Goal: Find specific page/section: Find specific page/section

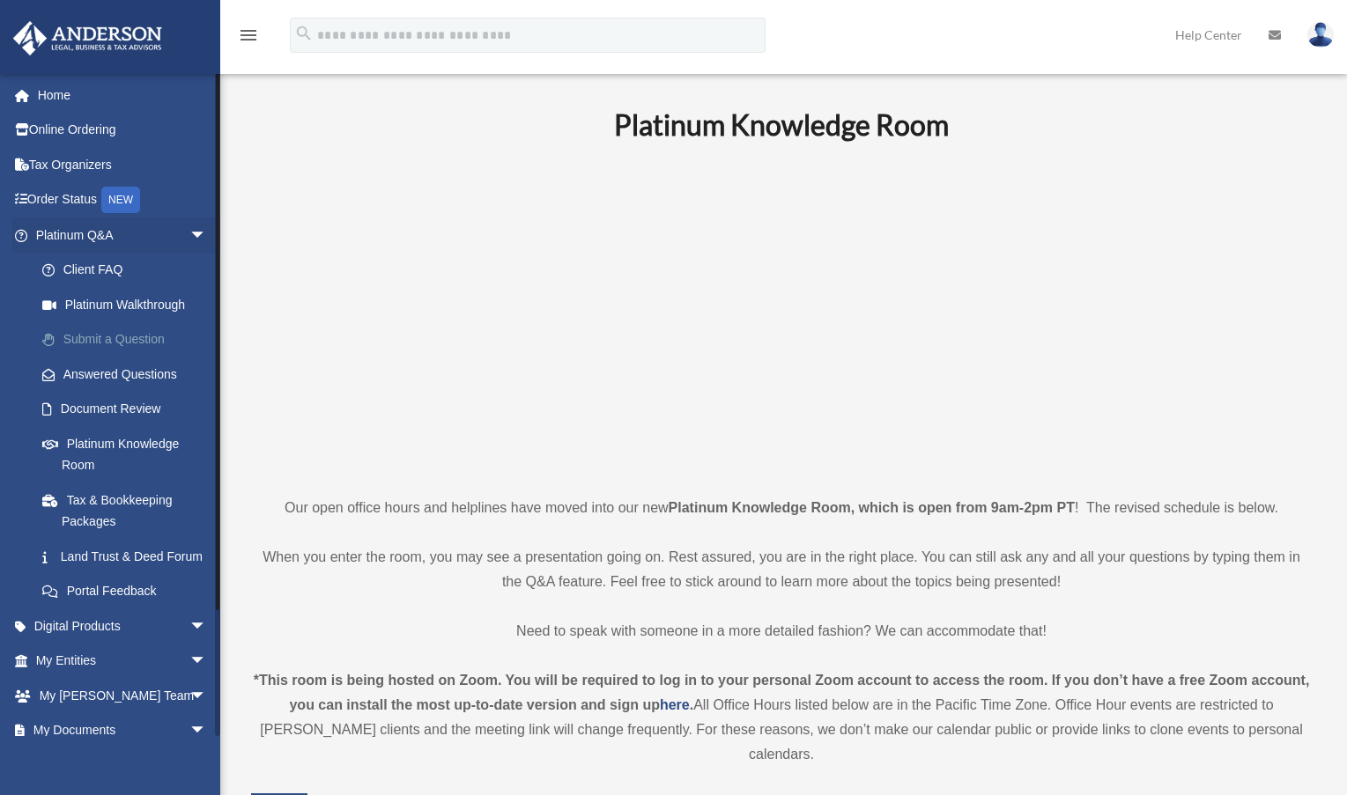
click at [155, 337] on link "Submit a Question" at bounding box center [129, 339] width 209 height 35
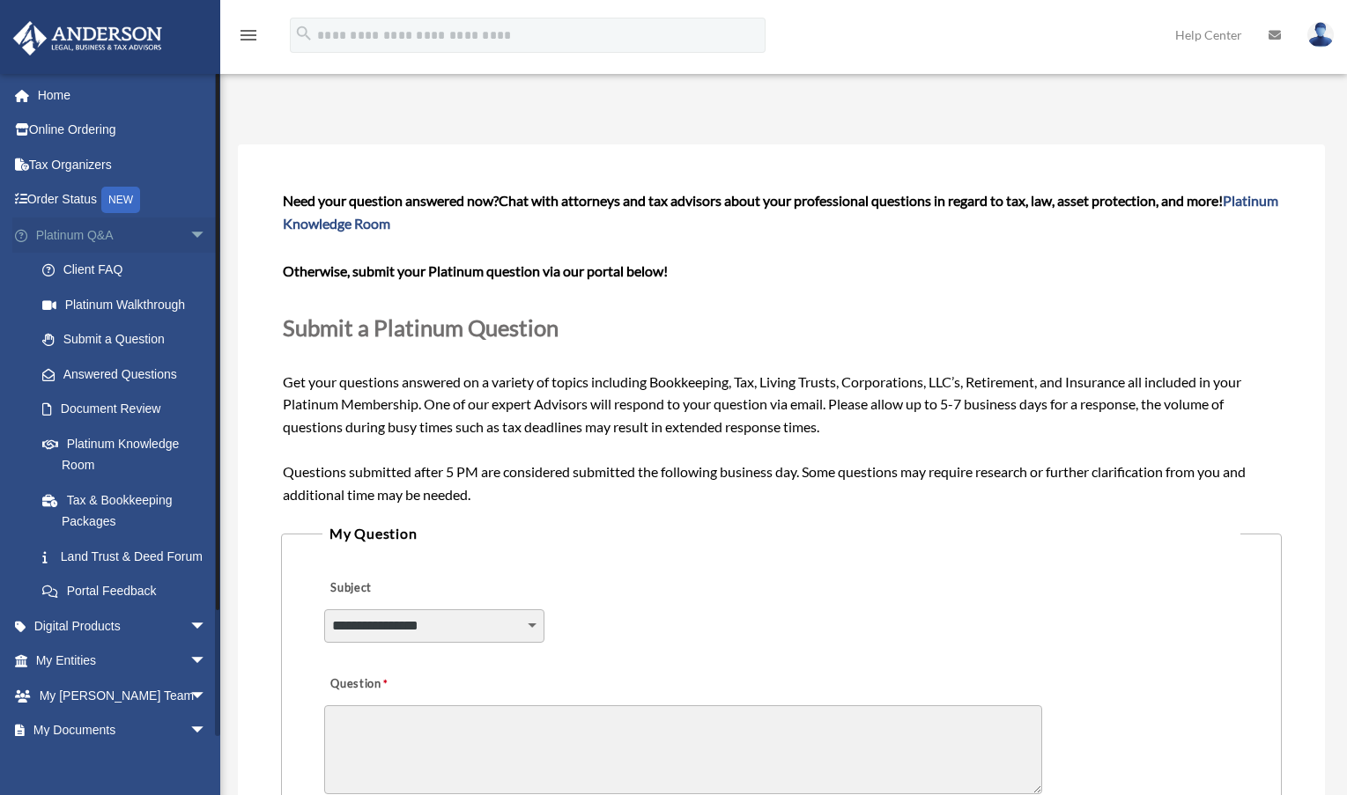
click at [83, 236] on link "Platinum Q&A arrow_drop_down" at bounding box center [122, 235] width 221 height 35
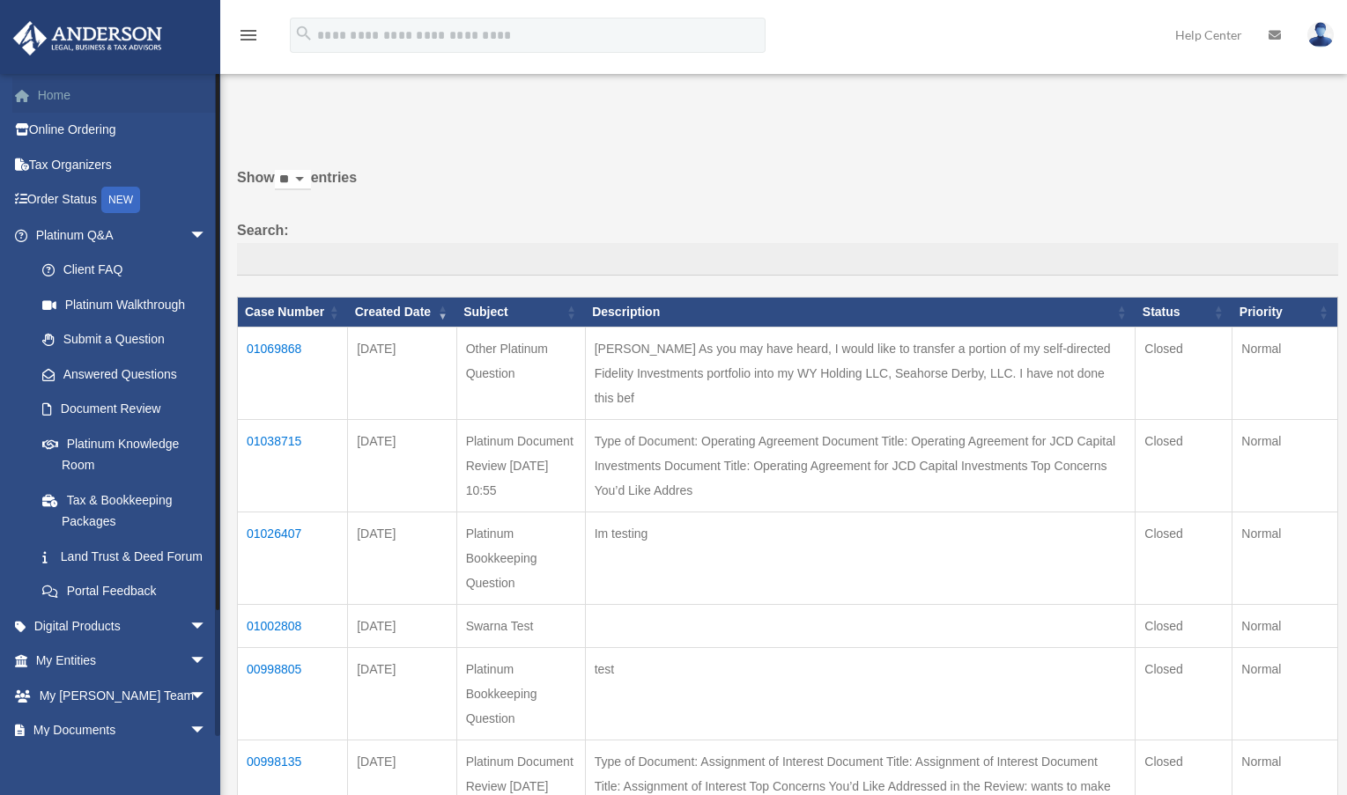
click at [71, 94] on link "Home" at bounding box center [122, 95] width 221 height 35
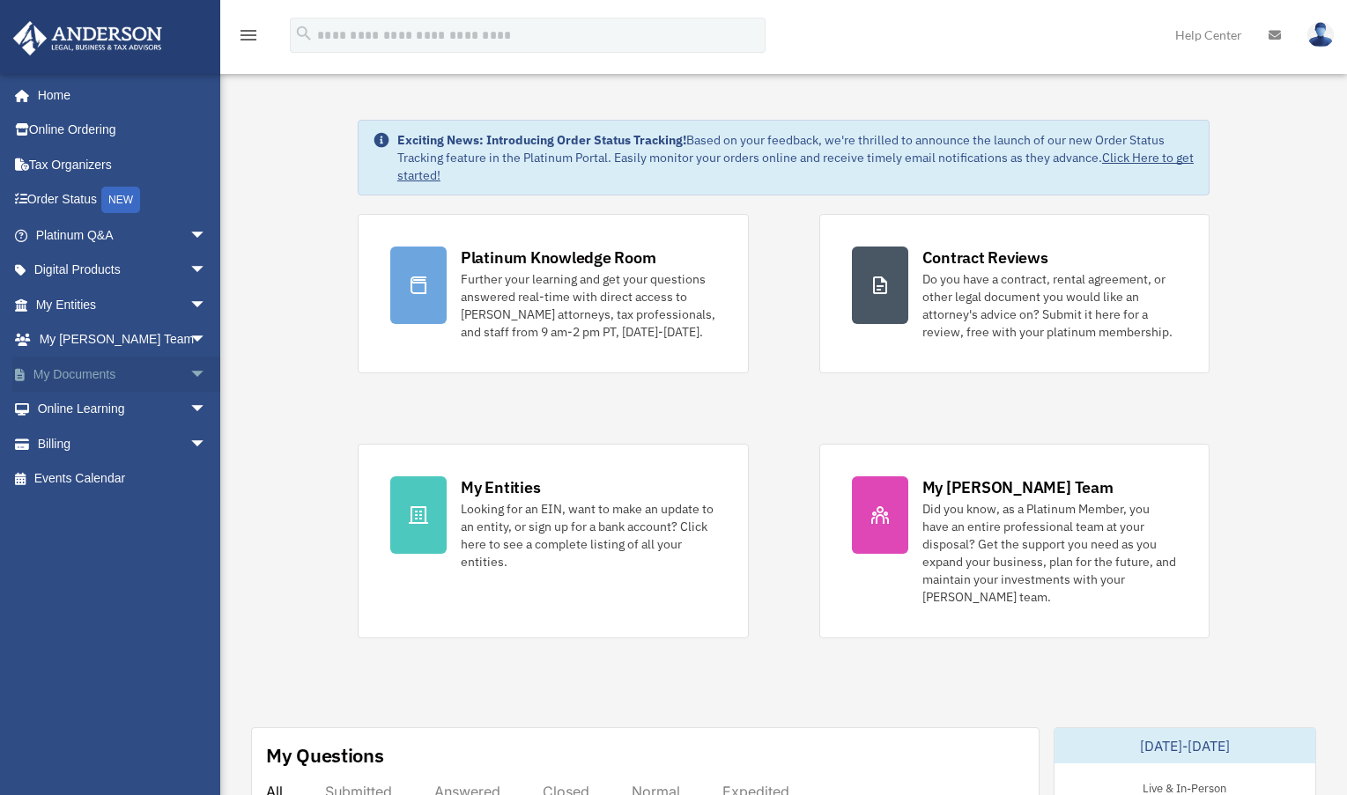
click at [189, 377] on span "arrow_drop_down" at bounding box center [206, 375] width 35 height 36
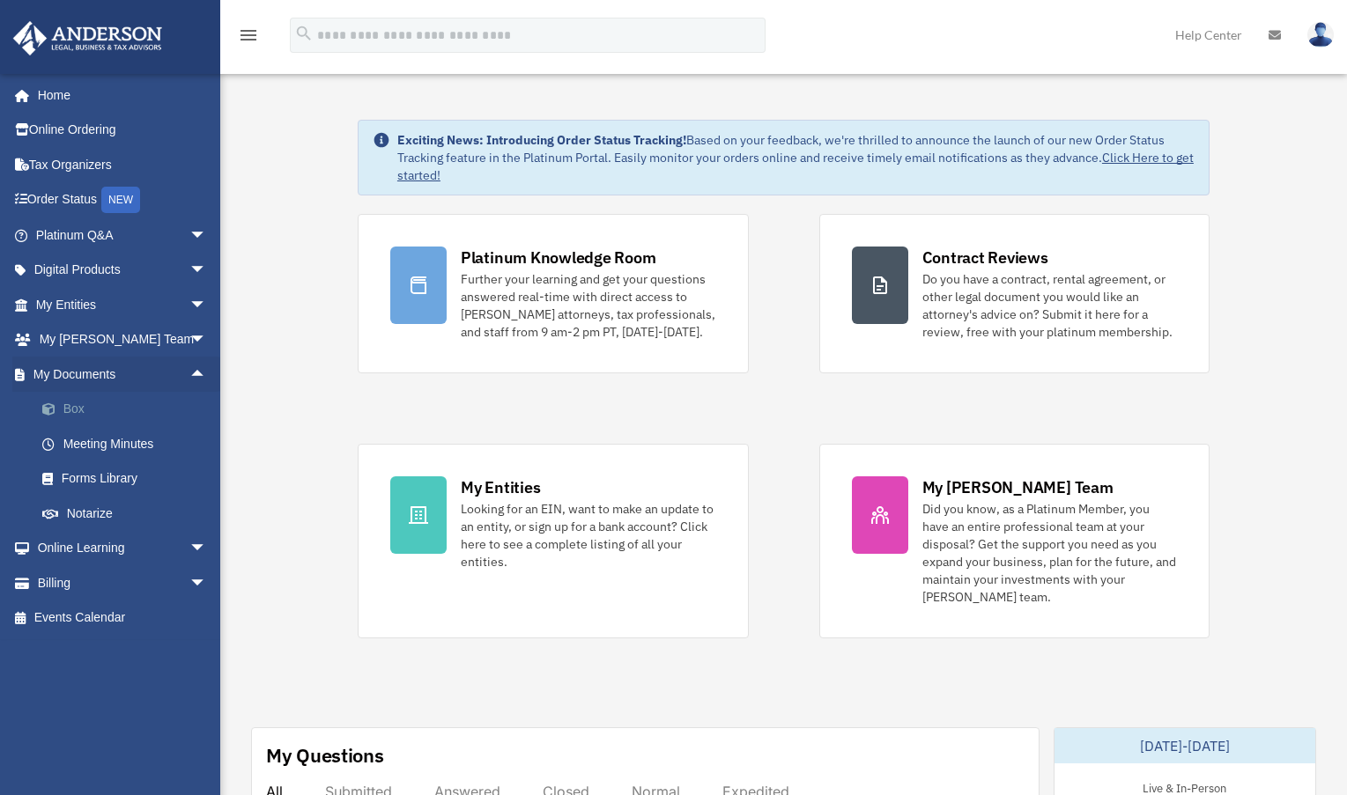
click at [77, 411] on link "Box" at bounding box center [129, 409] width 209 height 35
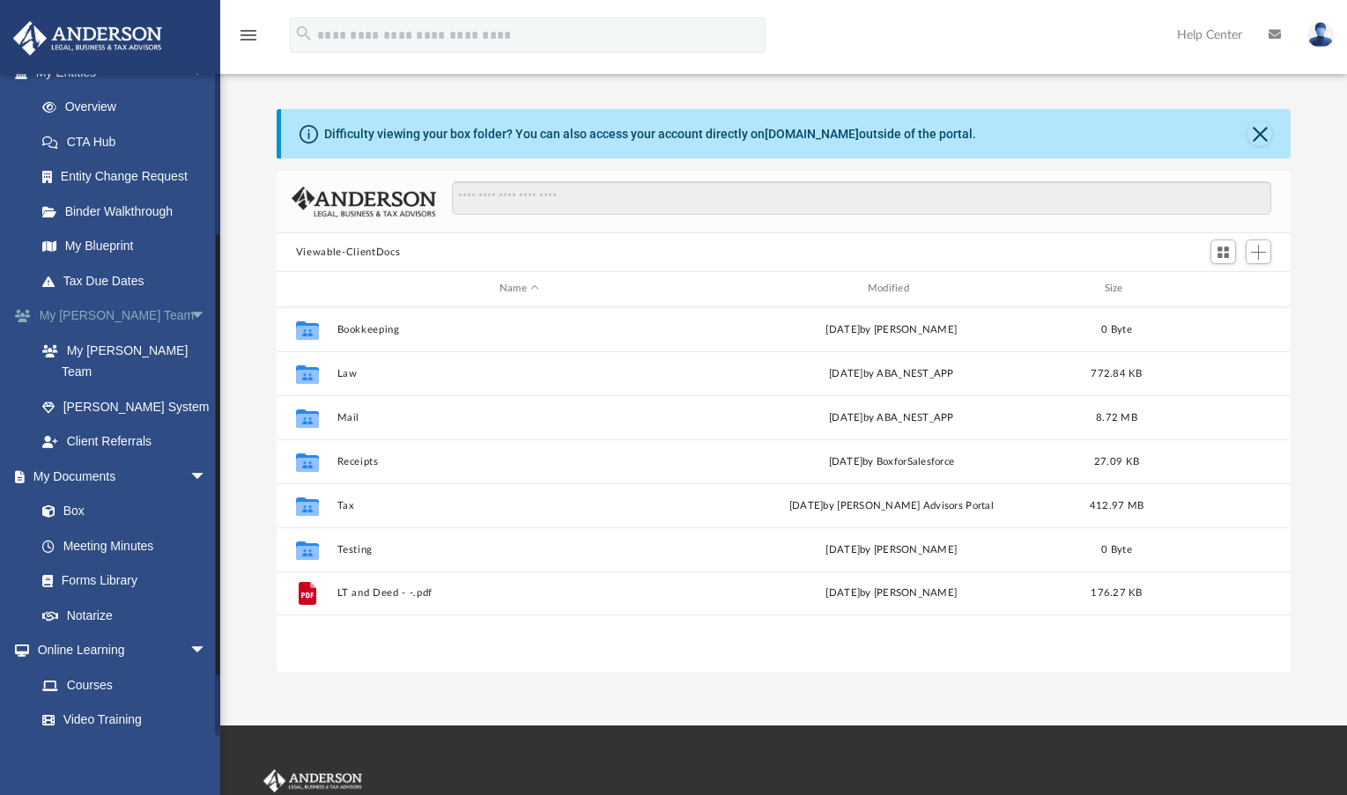
click at [189, 317] on span "arrow_drop_down" at bounding box center [206, 317] width 35 height 36
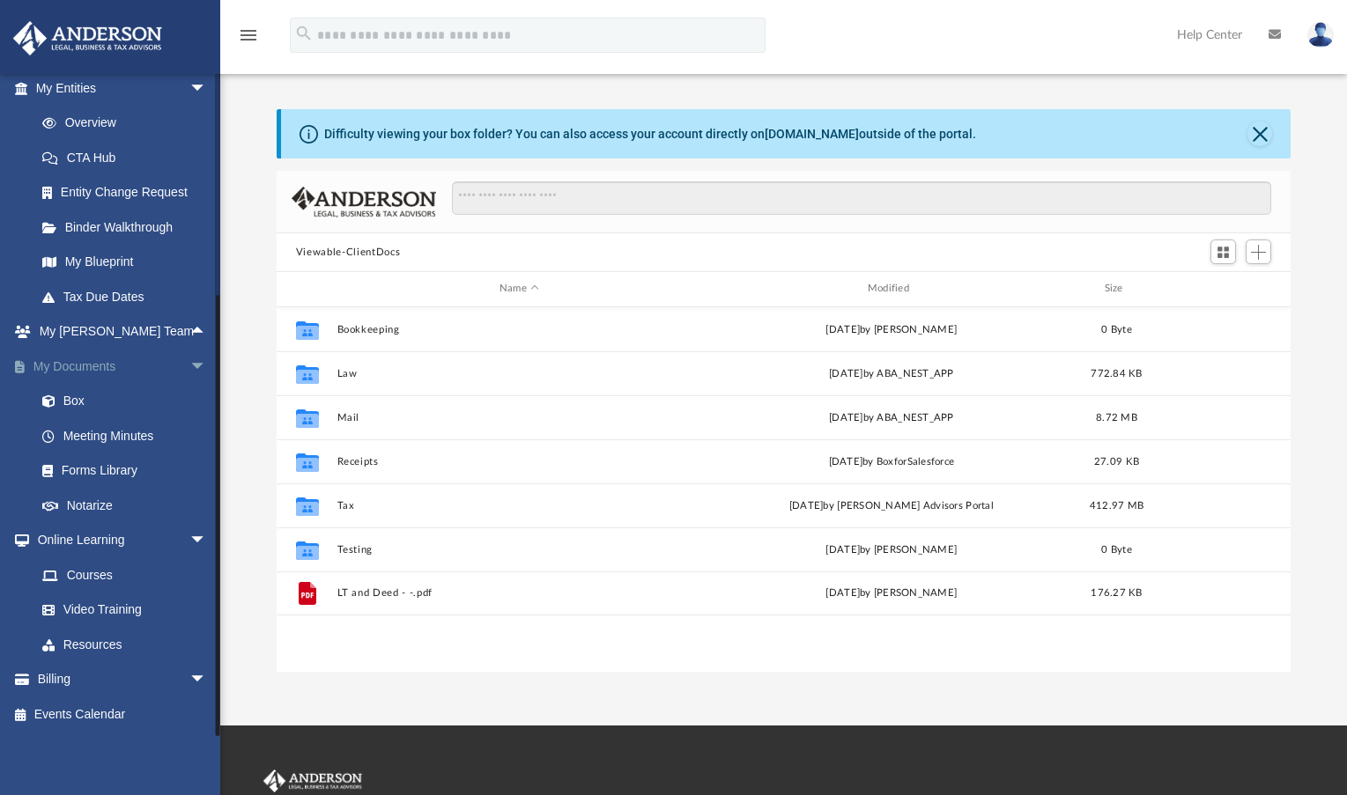
click at [189, 366] on span "arrow_drop_down" at bounding box center [206, 367] width 35 height 36
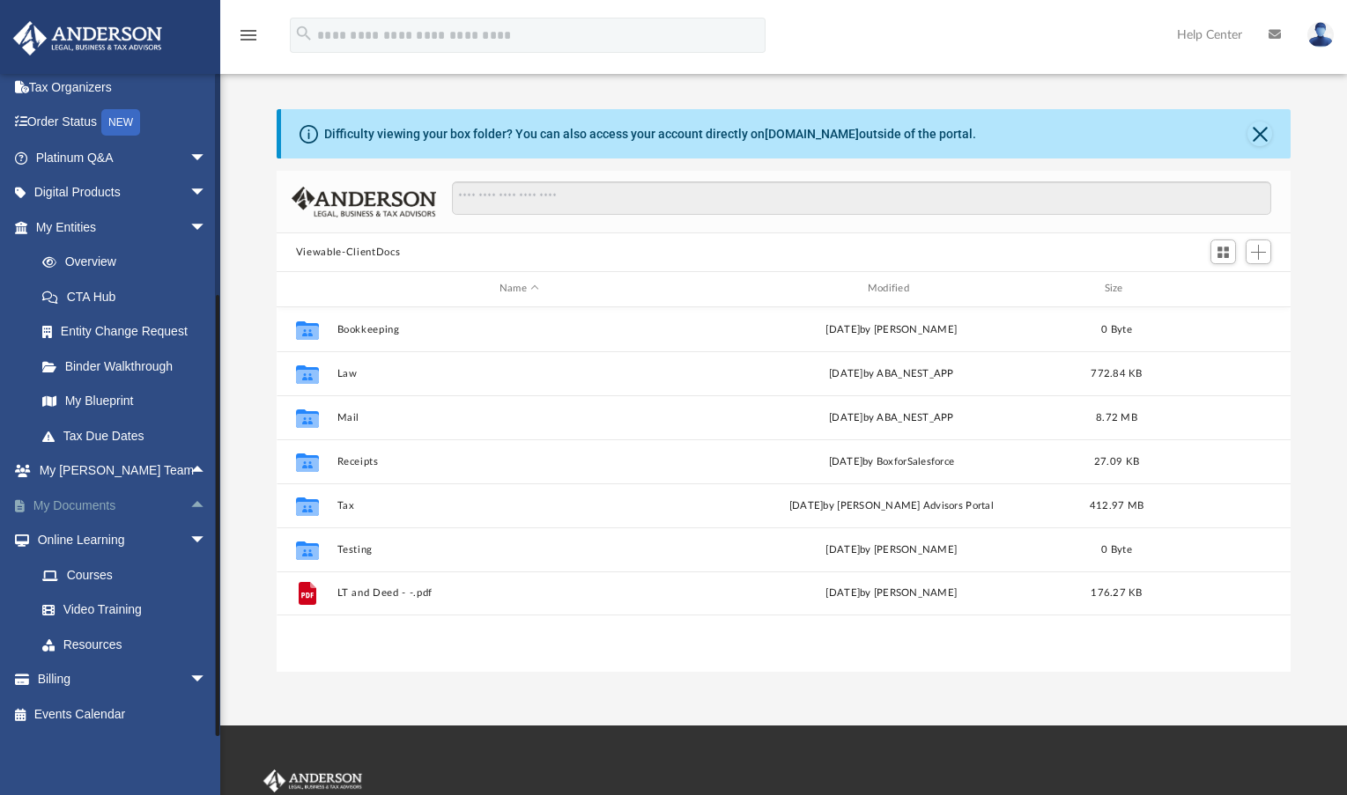
scroll to position [78, 0]
click at [189, 540] on span "arrow_drop_down" at bounding box center [206, 541] width 35 height 36
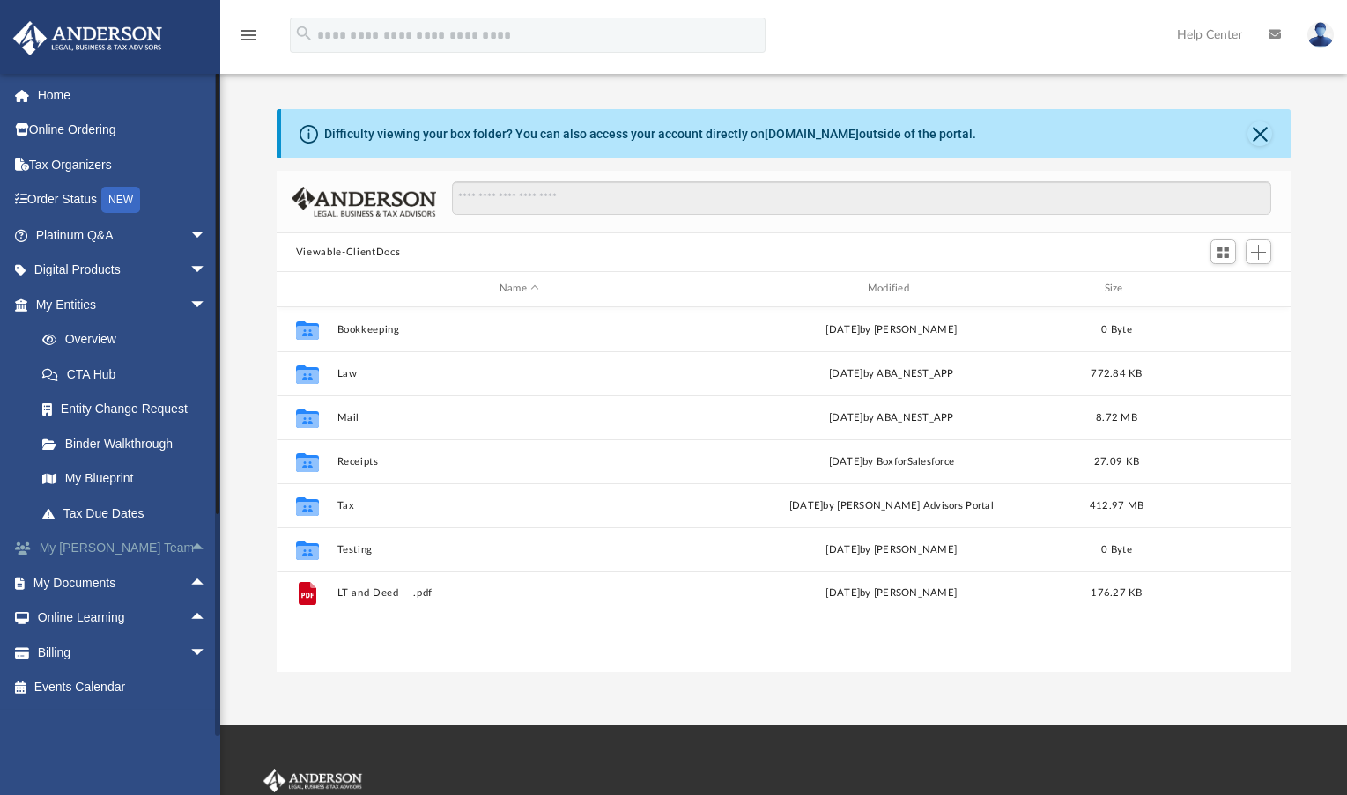
click at [189, 545] on span "arrow_drop_up" at bounding box center [206, 549] width 35 height 36
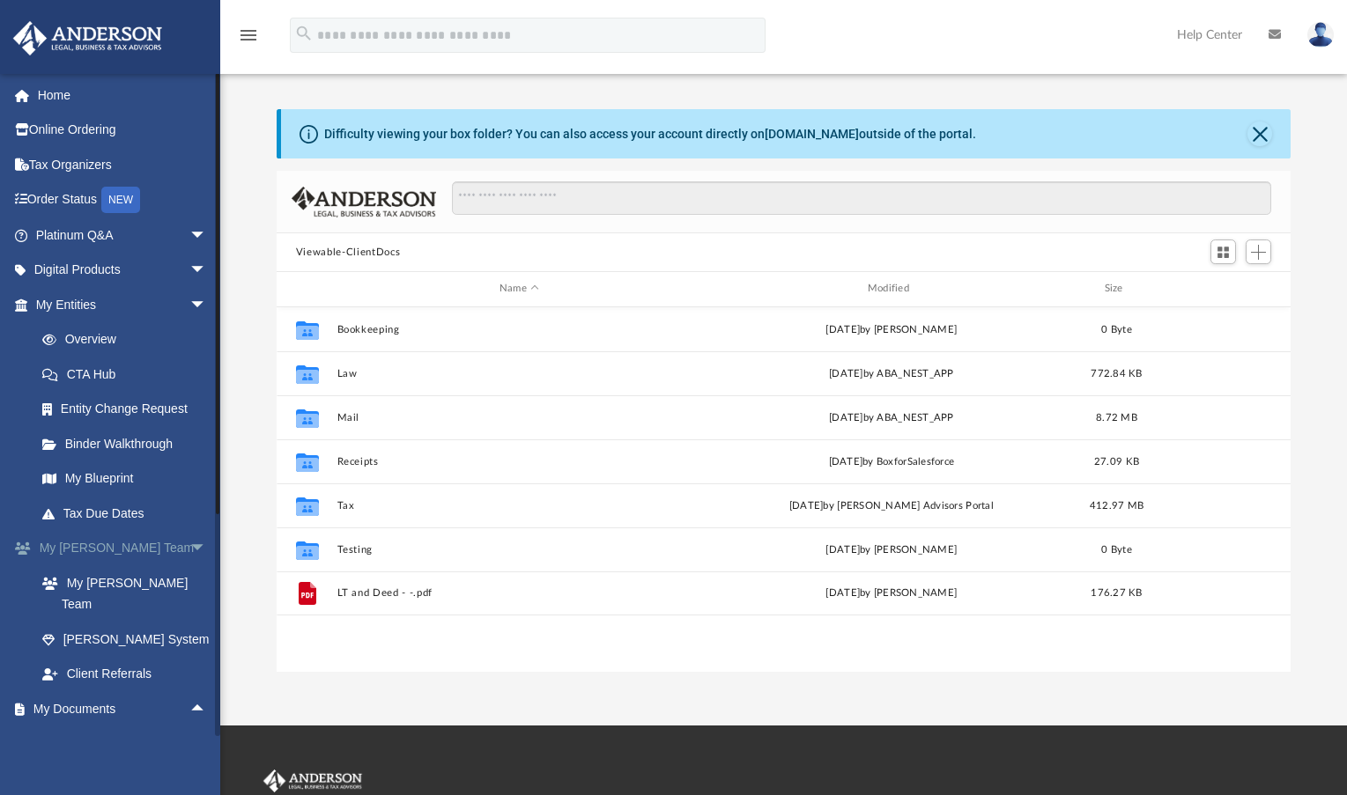
click at [189, 542] on span "arrow_drop_down" at bounding box center [206, 549] width 35 height 36
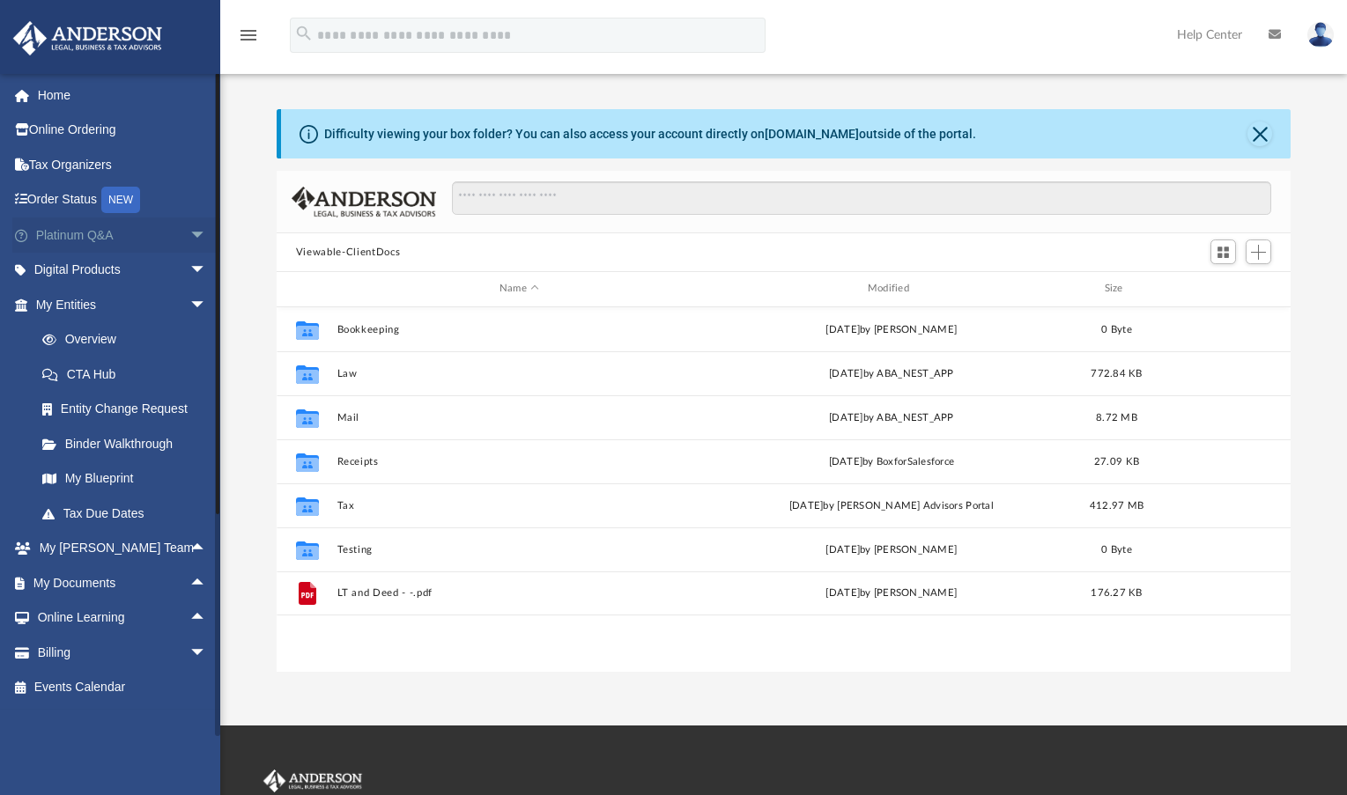
click at [189, 234] on span "arrow_drop_down" at bounding box center [206, 236] width 35 height 36
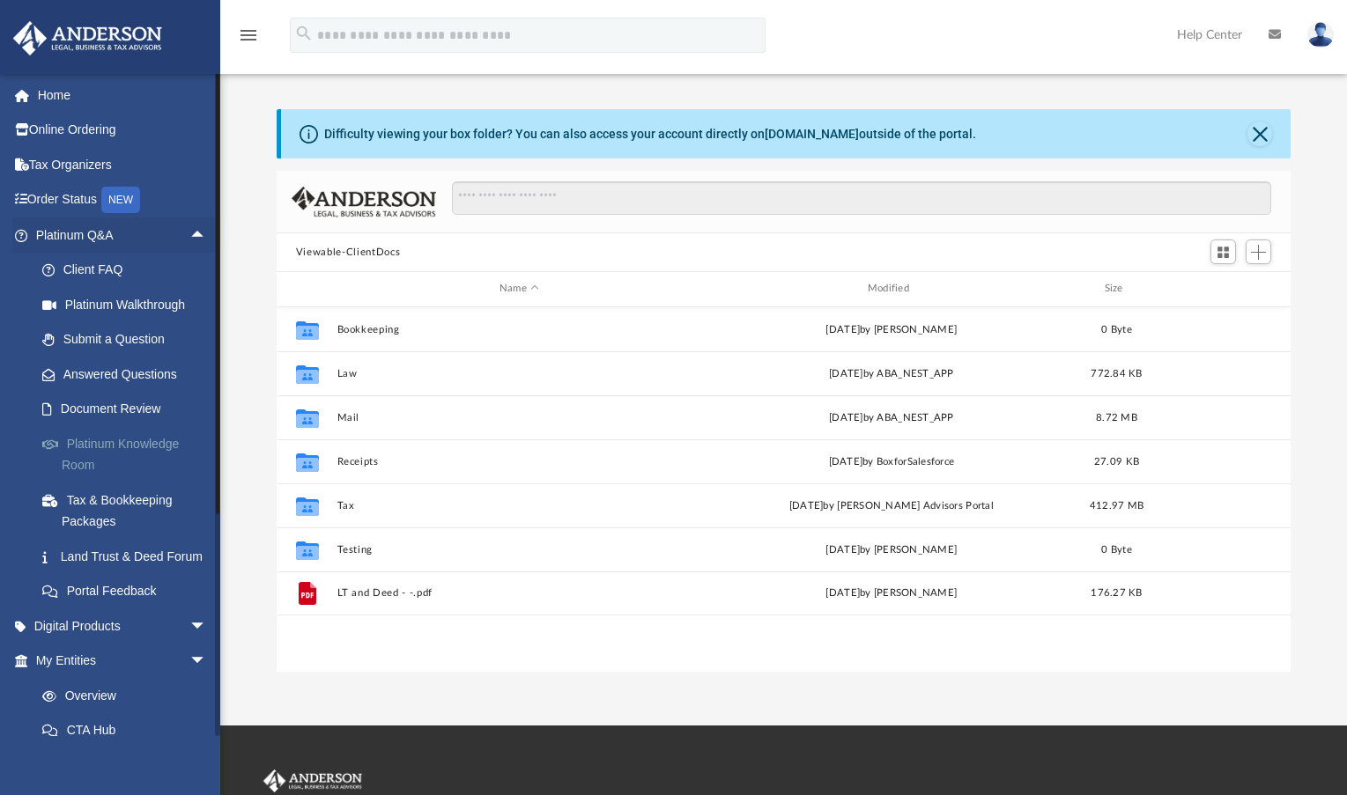
click at [122, 458] on link "Platinum Knowledge Room" at bounding box center [129, 454] width 209 height 56
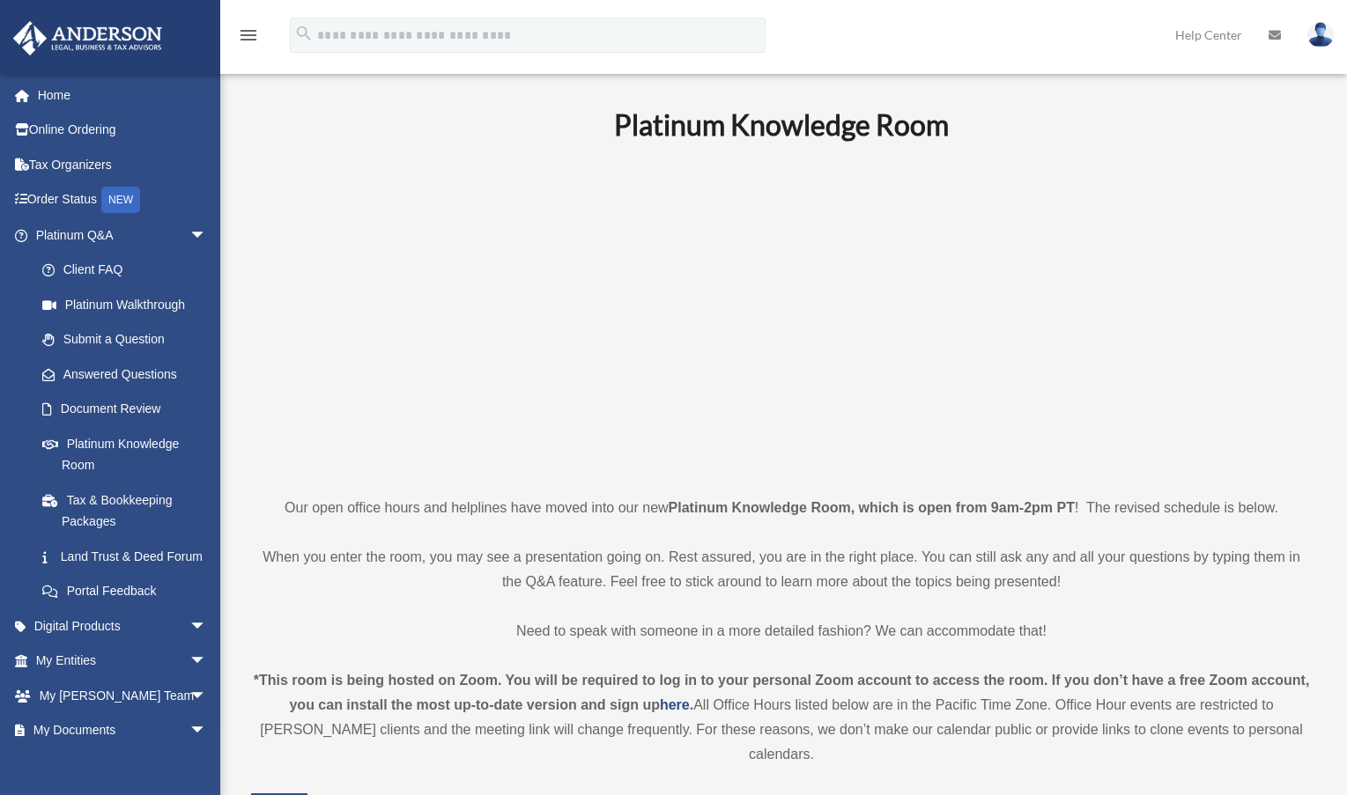
scroll to position [440, 0]
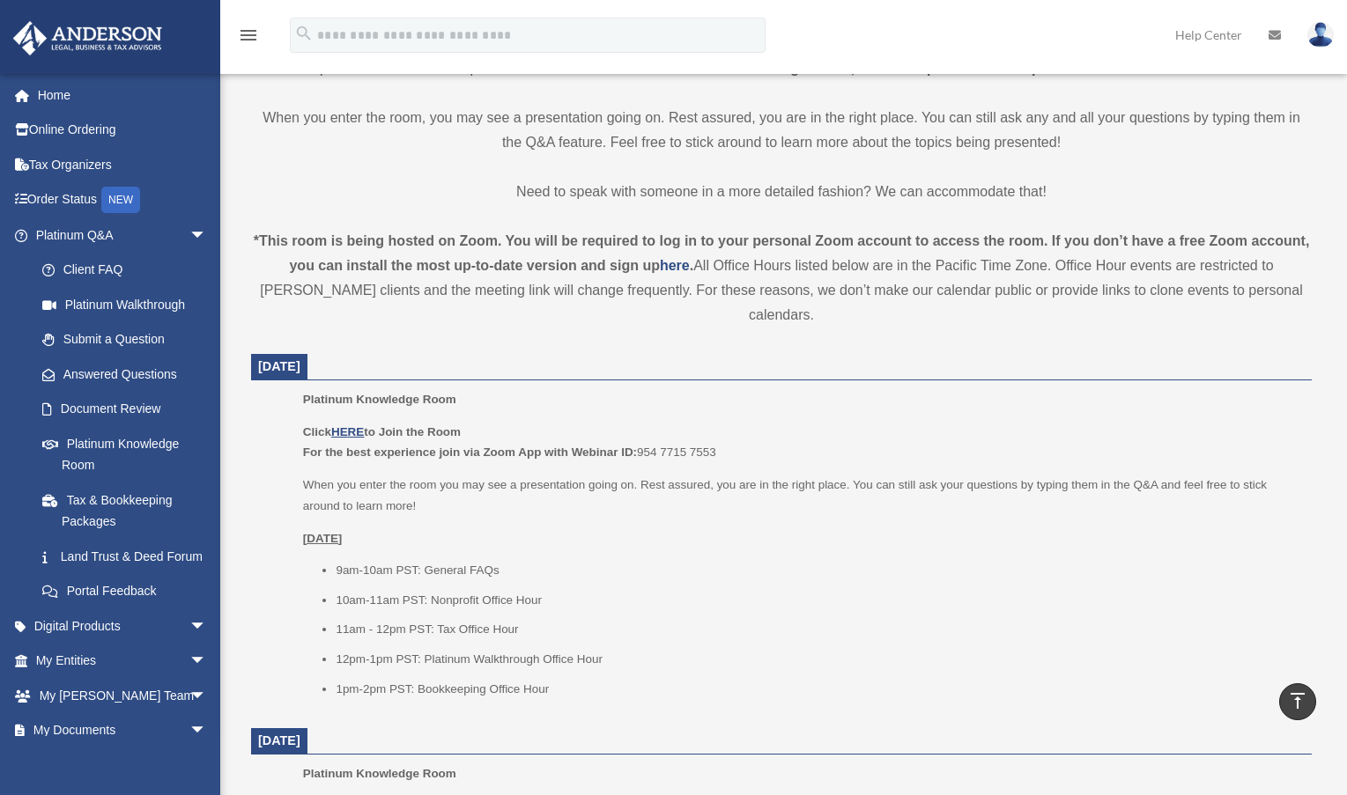
drag, startPoint x: 290, startPoint y: 409, endPoint x: 473, endPoint y: 407, distance: 183.2
click at [473, 407] on ul "Platinum Knowledge Room Click HERE to Join the Room For the best experience joi…" at bounding box center [781, 550] width 1036 height 322
click at [473, 422] on p "Click HERE to Join the Room For the best experience join via Zoom App with Webi…" at bounding box center [801, 442] width 996 height 41
